Goal: Information Seeking & Learning: Learn about a topic

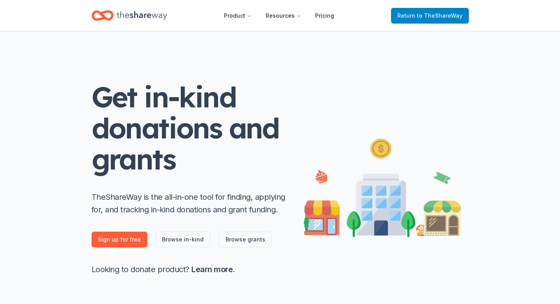
click at [436, 18] on span "to TheShareWay" at bounding box center [440, 15] width 46 height 7
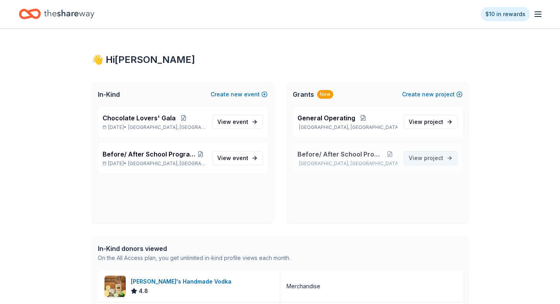
click at [427, 155] on span "project" at bounding box center [433, 157] width 19 height 7
click at [228, 157] on span "View event" at bounding box center [232, 157] width 31 height 9
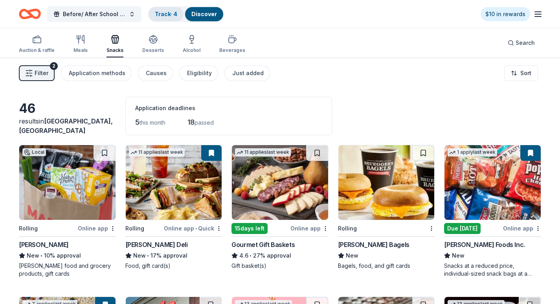
click at [175, 14] on link "Track · 4" at bounding box center [166, 14] width 22 height 7
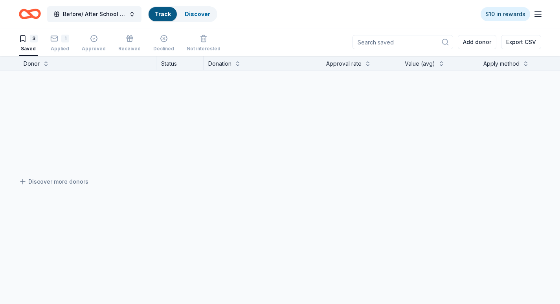
scroll to position [0, 0]
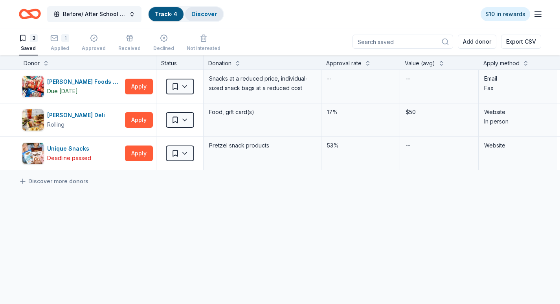
click at [206, 16] on link "Discover" at bounding box center [204, 14] width 26 height 7
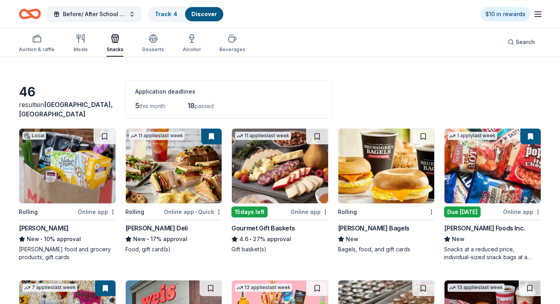
scroll to position [39, 0]
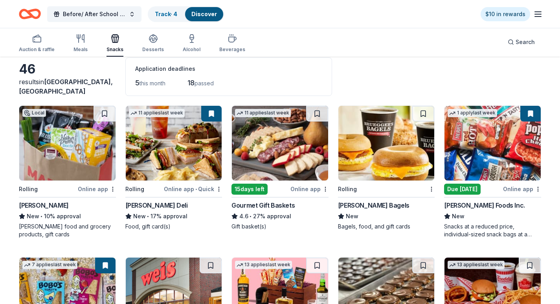
click at [282, 158] on img at bounding box center [280, 143] width 96 height 75
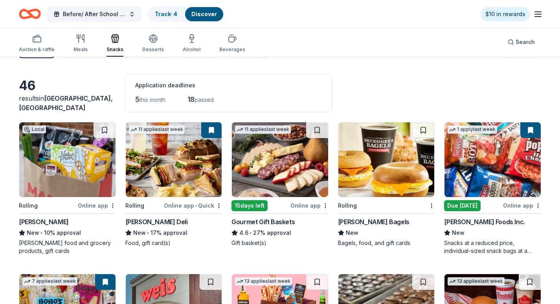
scroll to position [0, 0]
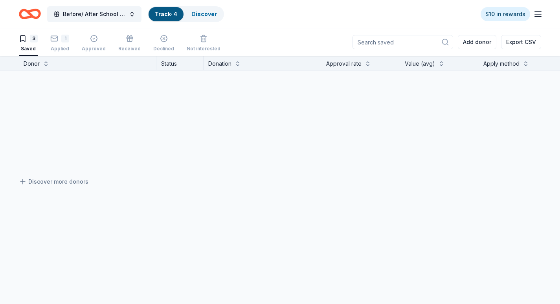
scroll to position [0, 0]
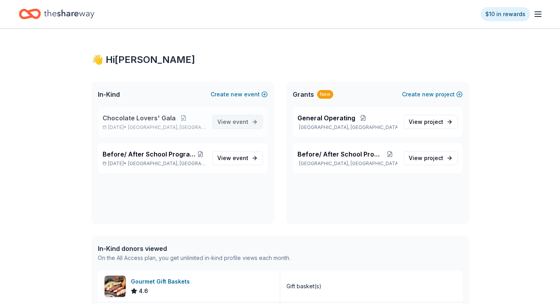
click at [238, 123] on span "event" at bounding box center [241, 121] width 16 height 7
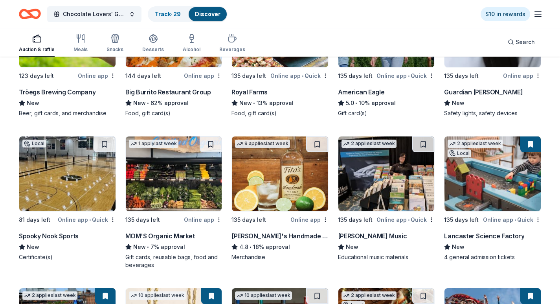
scroll to position [1219, 0]
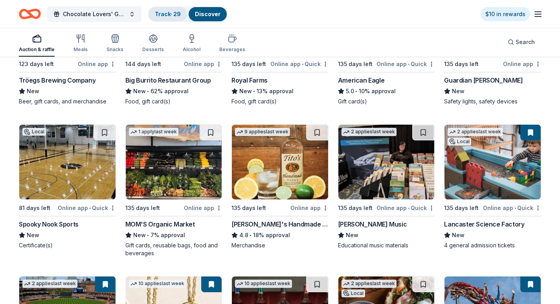
click at [165, 12] on link "Track · 29" at bounding box center [168, 14] width 26 height 7
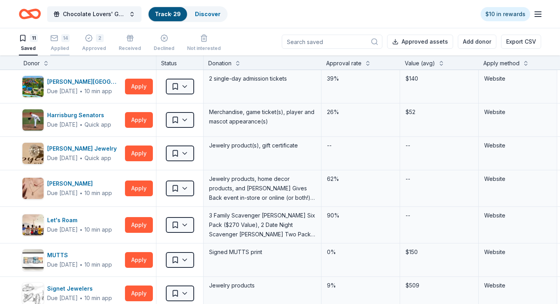
click at [59, 38] on div "14" at bounding box center [59, 38] width 19 height 8
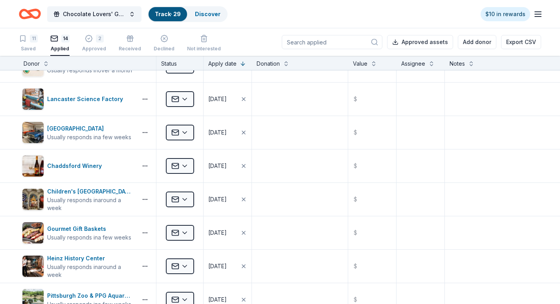
scroll to position [236, 0]
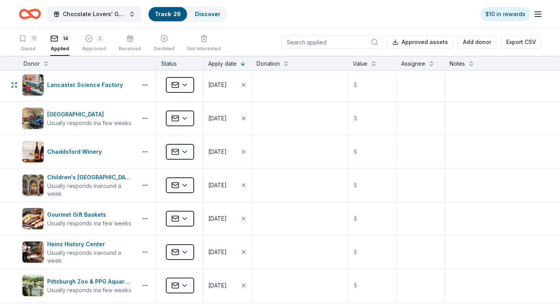
drag, startPoint x: 154, startPoint y: 92, endPoint x: 295, endPoint y: 16, distance: 160.6
click at [295, 15] on div "Chocolate Lovers' Gala Track · 29 Discover $10 in rewards" at bounding box center [280, 14] width 522 height 18
click at [100, 39] on div "2" at bounding box center [100, 39] width 8 height 8
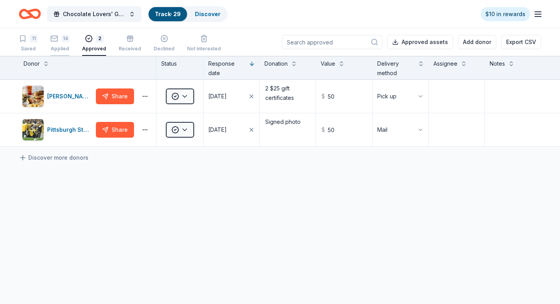
click at [62, 38] on div "14" at bounding box center [65, 39] width 8 height 8
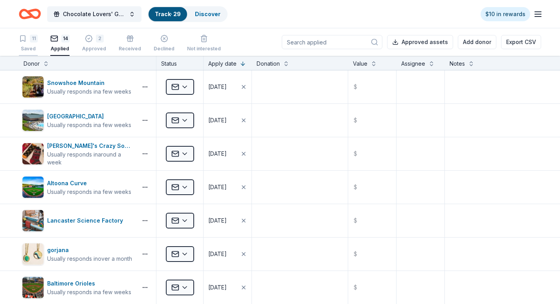
click at [29, 39] on div "11" at bounding box center [28, 39] width 19 height 8
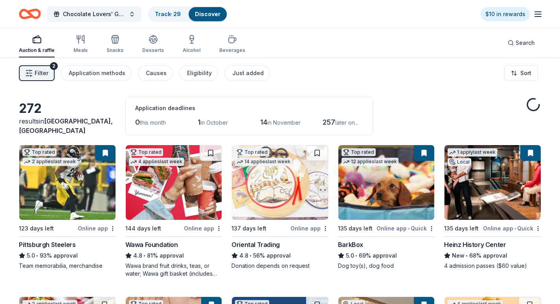
scroll to position [1219, 0]
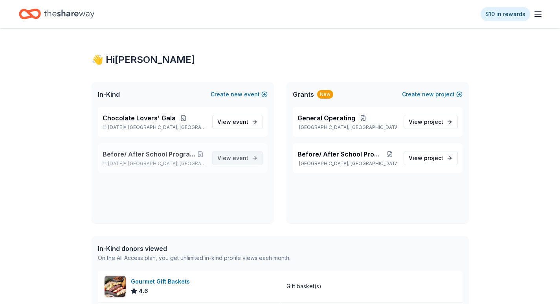
click at [249, 159] on link "View event" at bounding box center [237, 158] width 51 height 14
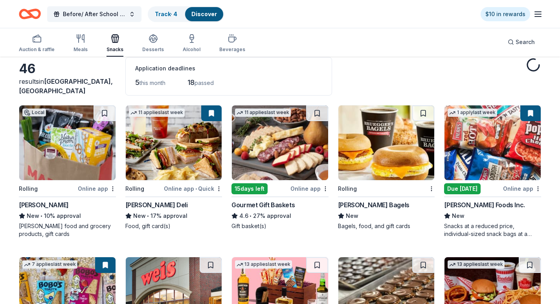
scroll to position [79, 0]
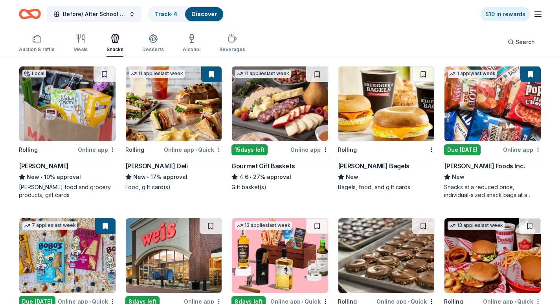
click at [375, 108] on img at bounding box center [386, 103] width 96 height 75
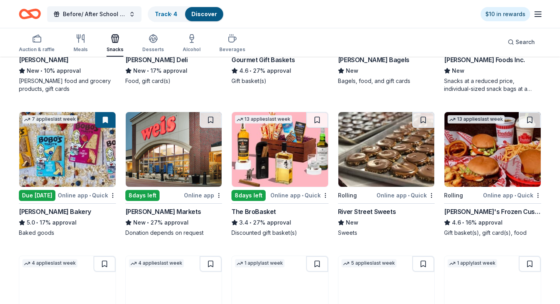
scroll to position [197, 0]
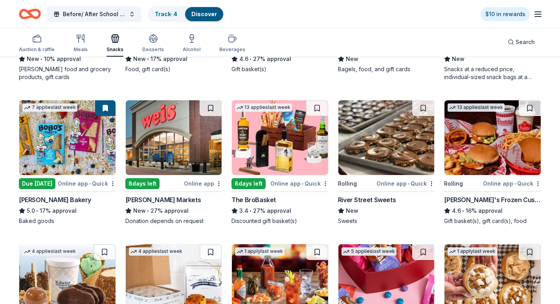
click at [167, 145] on img at bounding box center [174, 137] width 96 height 75
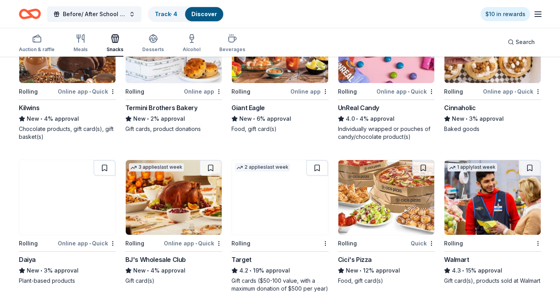
scroll to position [472, 0]
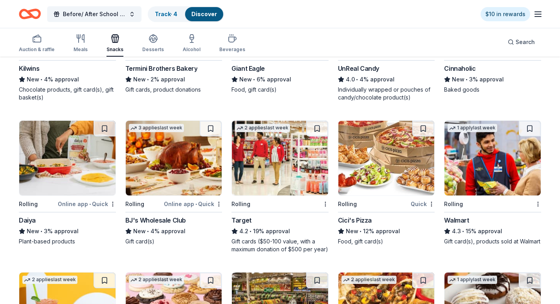
click at [274, 173] on img at bounding box center [280, 158] width 96 height 75
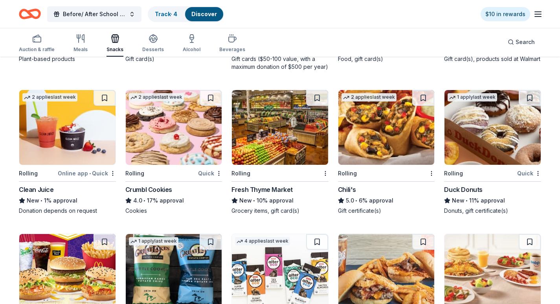
scroll to position [668, 0]
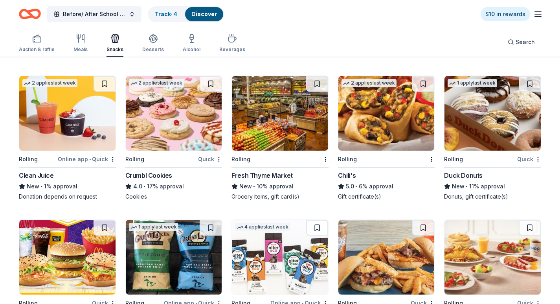
click at [159, 129] on img at bounding box center [174, 113] width 96 height 75
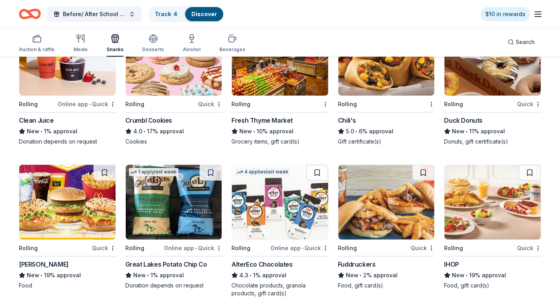
scroll to position [708, 0]
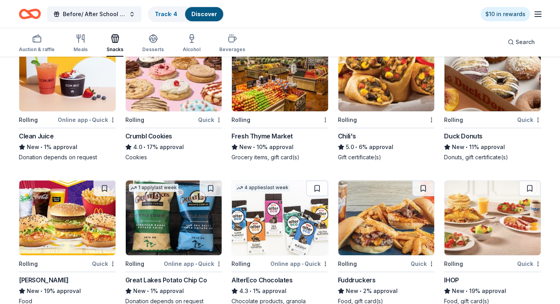
click at [149, 236] on img at bounding box center [174, 217] width 96 height 75
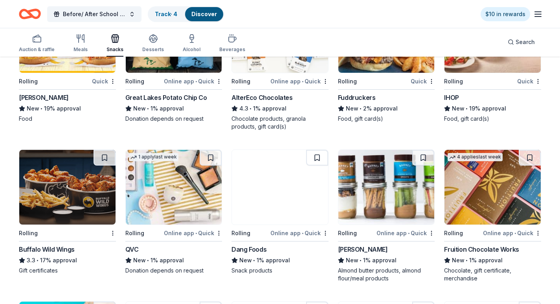
scroll to position [904, 0]
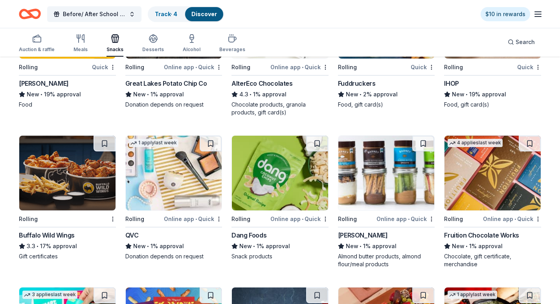
click at [261, 203] on img at bounding box center [280, 173] width 96 height 75
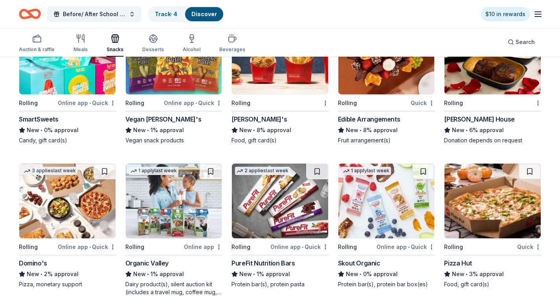
scroll to position [1219, 0]
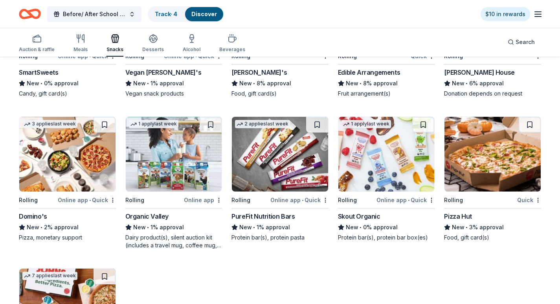
click at [474, 180] on img at bounding box center [493, 154] width 96 height 75
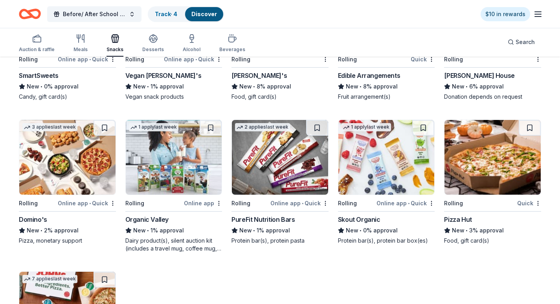
scroll to position [1166, 0]
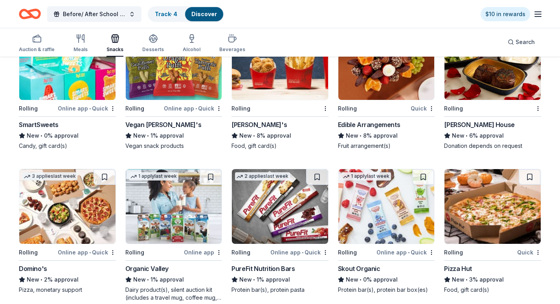
click at [53, 206] on img at bounding box center [67, 206] width 96 height 75
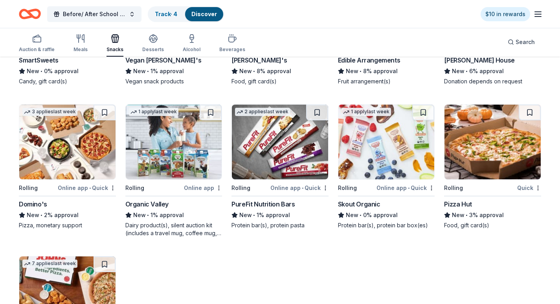
scroll to position [1245, 0]
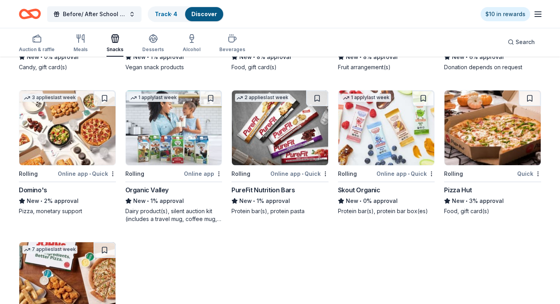
click at [494, 144] on img at bounding box center [493, 127] width 96 height 75
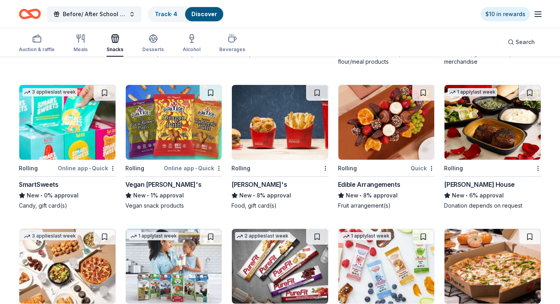
scroll to position [1088, 0]
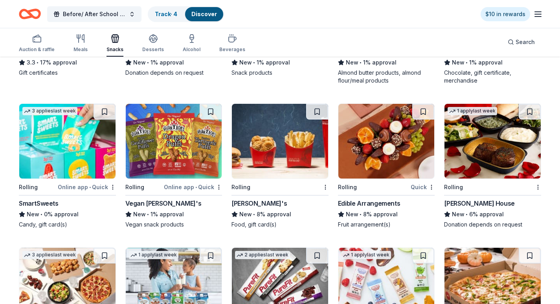
click at [180, 160] on img at bounding box center [174, 141] width 96 height 75
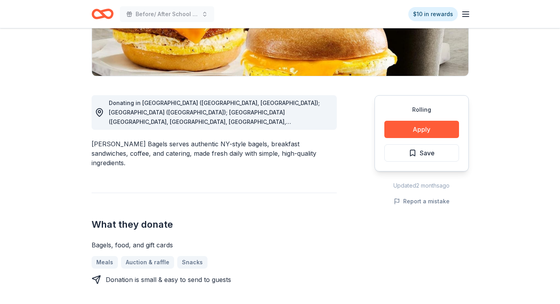
scroll to position [157, 0]
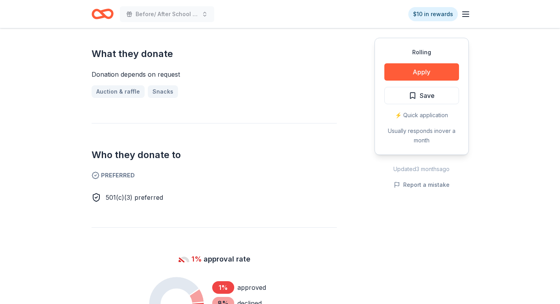
scroll to position [275, 0]
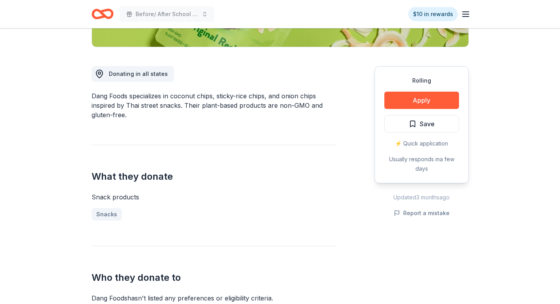
scroll to position [118, 0]
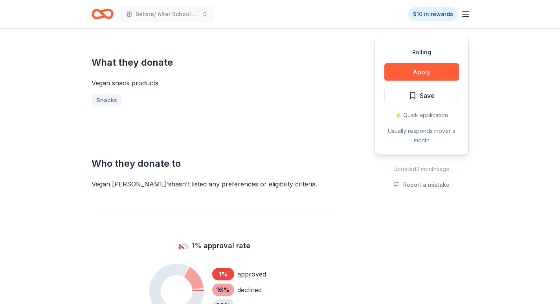
scroll to position [300, 0]
